Goal: Navigation & Orientation: Find specific page/section

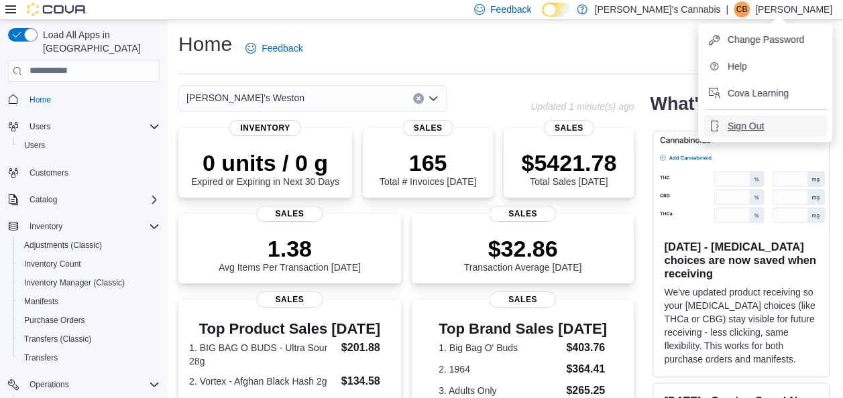
click at [736, 130] on span "Sign Out" at bounding box center [746, 125] width 36 height 13
